Goal: Check status: Check status

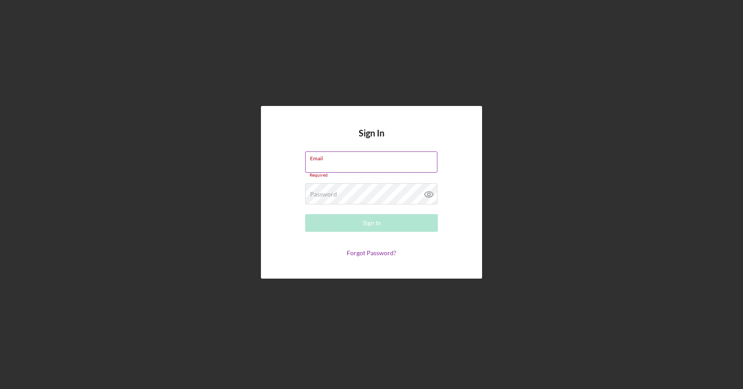
click at [387, 169] on input "Email" at bounding box center [371, 162] width 132 height 21
type input "[EMAIL_ADDRESS][DOMAIN_NAME]"
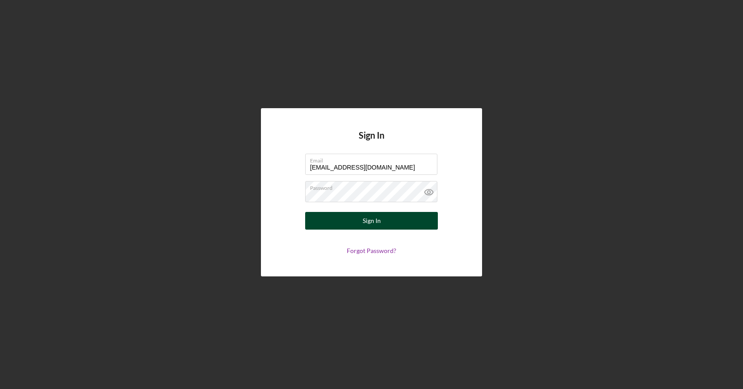
click at [381, 229] on button "Sign In" at bounding box center [371, 221] width 133 height 18
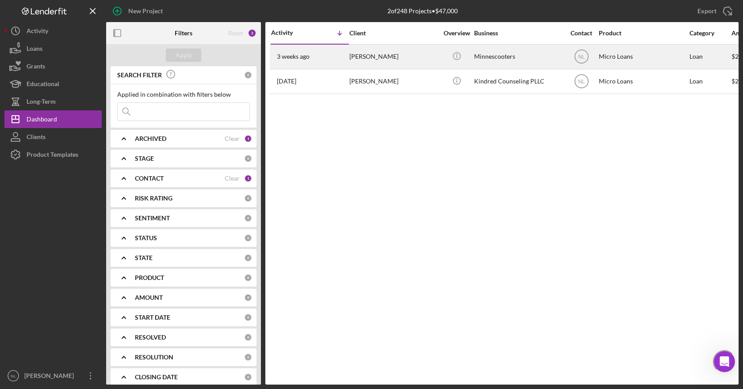
click at [315, 65] on div "[DATE] [PERSON_NAME]" at bounding box center [309, 56] width 77 height 23
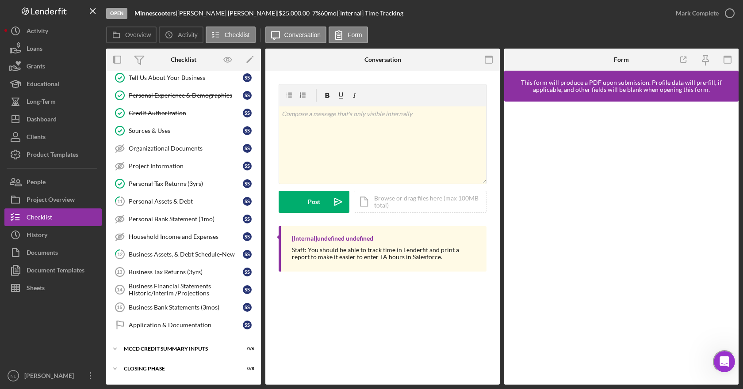
scroll to position [98, 0]
click at [187, 185] on div "Personal Tax Returns (3yrs)" at bounding box center [186, 183] width 114 height 7
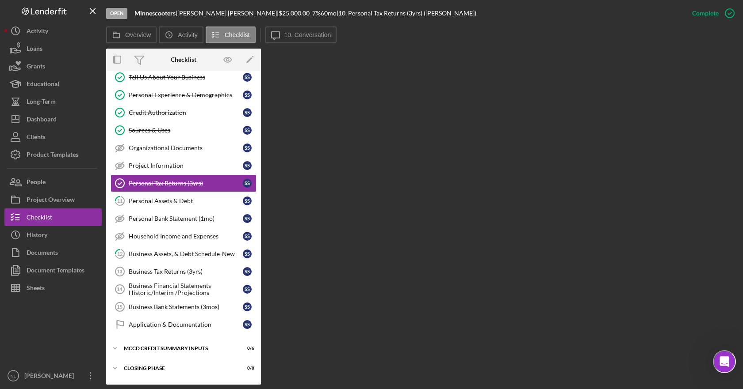
click at [524, 194] on div "Overview Internal Workflow Stage Open Icon/Dropdown Arrow Archive (can unarchiv…" at bounding box center [422, 217] width 632 height 336
click at [176, 181] on div "Personal Tax Returns (3yrs)" at bounding box center [186, 183] width 114 height 7
click at [175, 129] on div "Sources & Uses" at bounding box center [186, 130] width 114 height 7
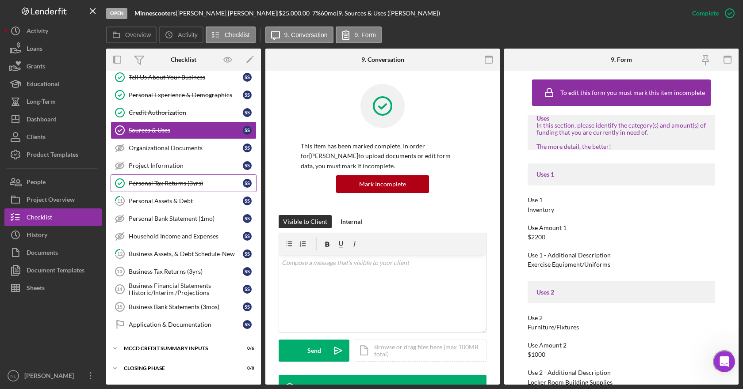
click at [167, 186] on div "Personal Tax Returns (3yrs)" at bounding box center [186, 183] width 114 height 7
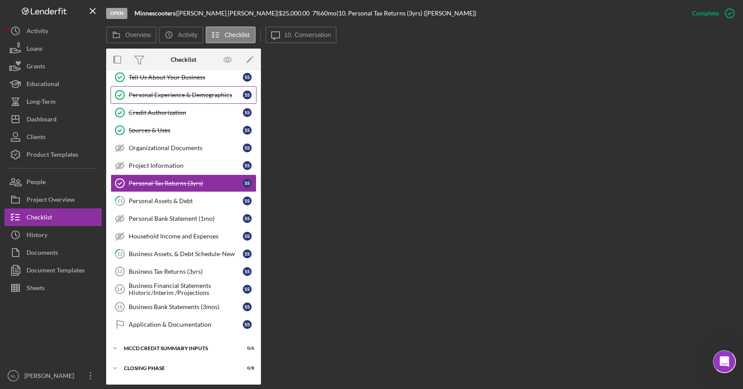
click at [183, 100] on link "Personal Experience & Demographics Personal Experience & Demographics S S" at bounding box center [183, 95] width 146 height 18
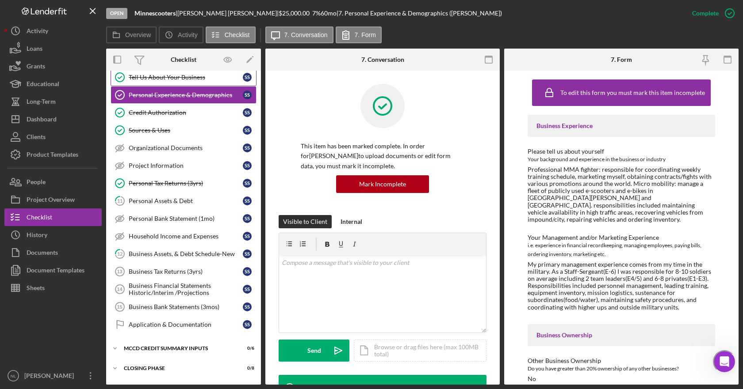
click at [183, 84] on link "Tell Us About Your Business Tell Us About Your Business S S" at bounding box center [183, 78] width 146 height 18
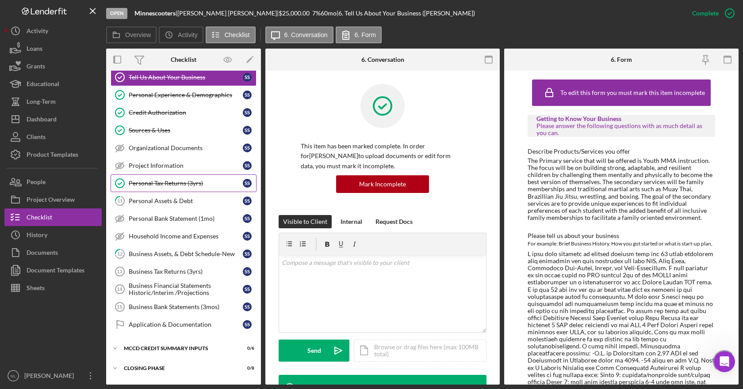
click at [156, 186] on div "Personal Tax Returns (3yrs)" at bounding box center [186, 183] width 114 height 7
